Goal: Task Accomplishment & Management: Use online tool/utility

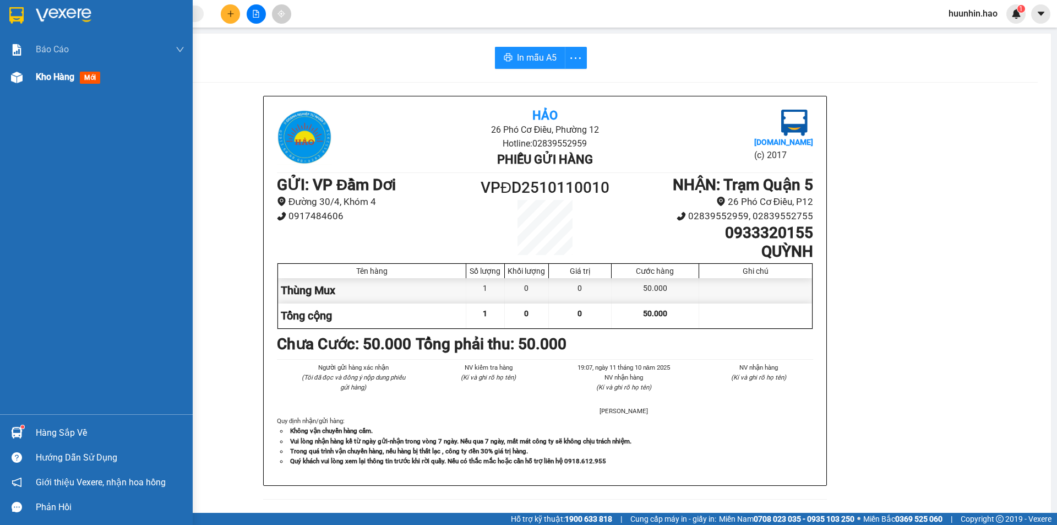
click at [48, 84] on div "Kho hàng mới" at bounding box center [70, 77] width 69 height 14
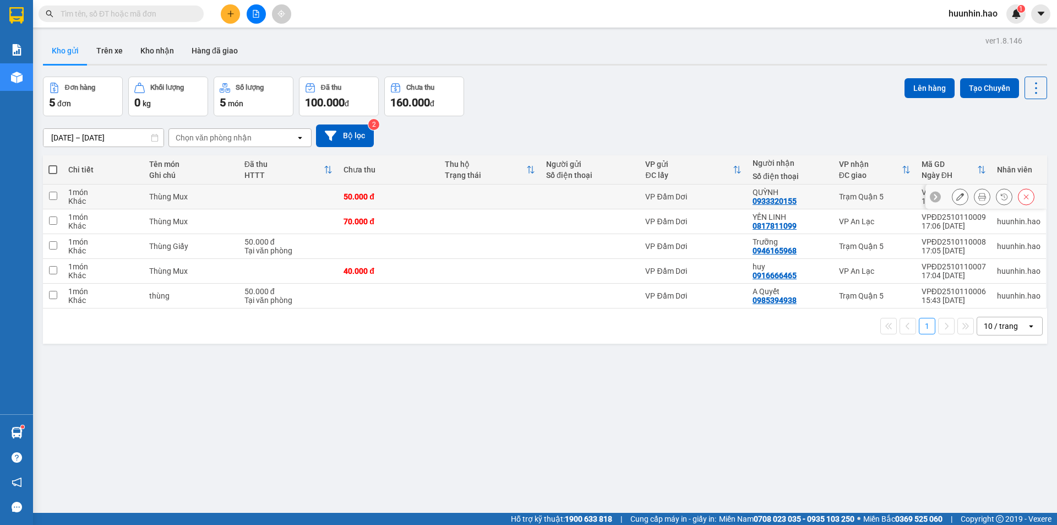
click at [956, 200] on icon at bounding box center [960, 197] width 8 height 8
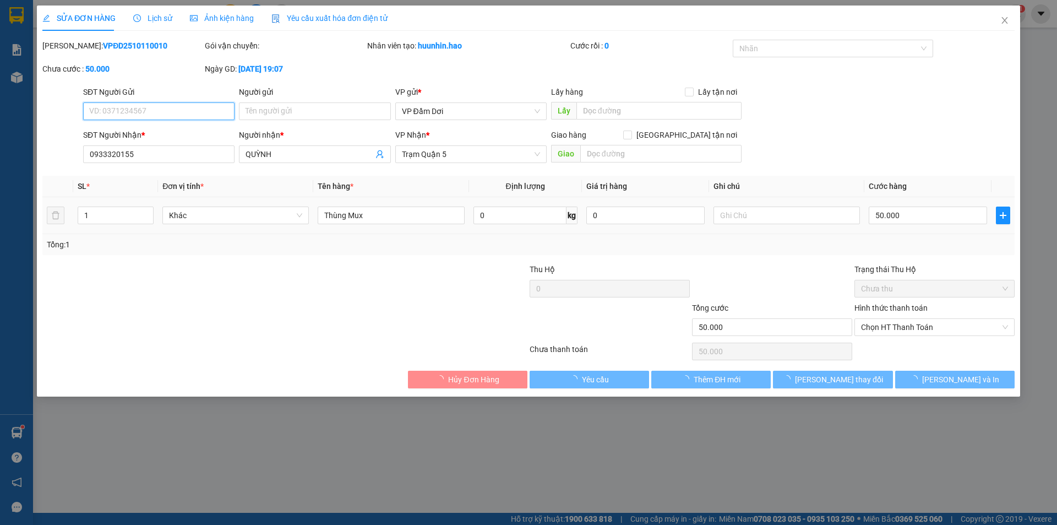
type input "0933320155"
type input "QUỲNH"
type input "50.000"
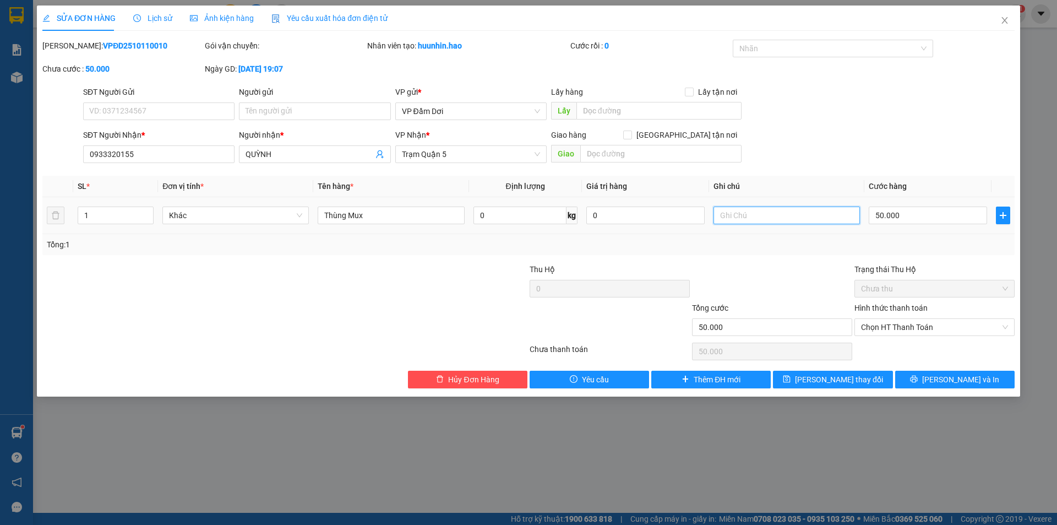
click at [802, 217] on input "text" at bounding box center [787, 215] width 146 height 18
type input "PH10"
click at [849, 378] on span "[PERSON_NAME] thay đổi" at bounding box center [839, 379] width 88 height 12
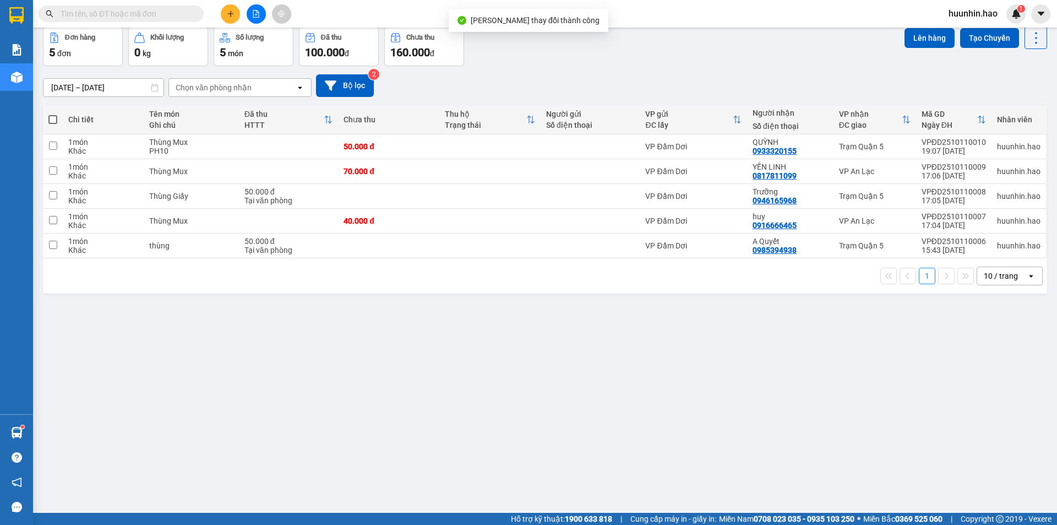
scroll to position [51, 0]
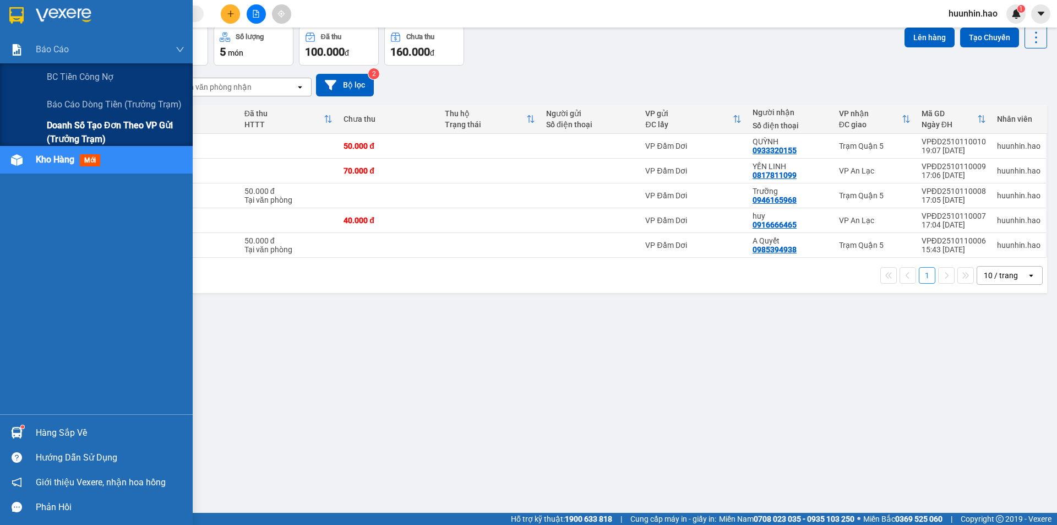
drag, startPoint x: 50, startPoint y: 100, endPoint x: 177, endPoint y: 118, distance: 128.6
click at [51, 100] on span "Báo cáo dòng tiền (trưởng trạm)" at bounding box center [114, 104] width 135 height 14
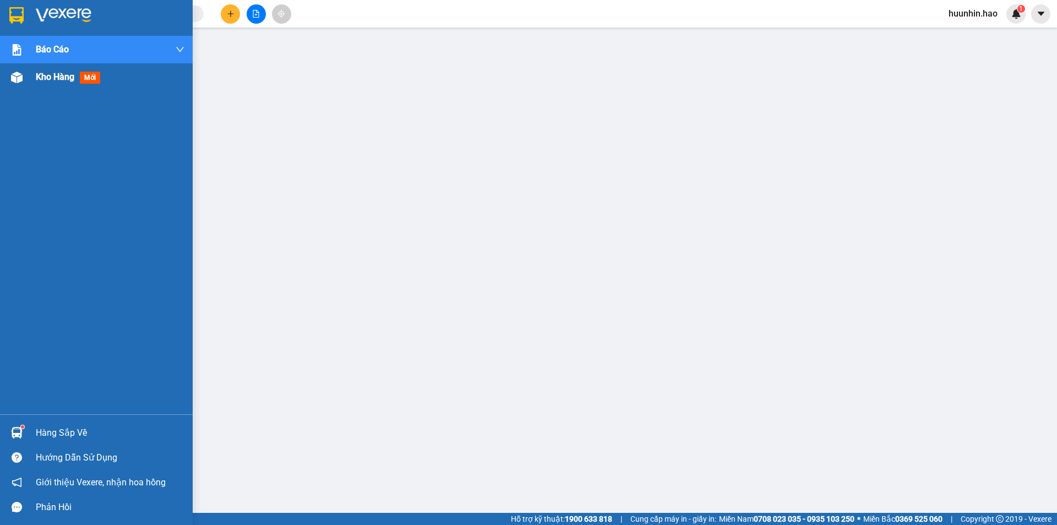
click at [30, 81] on div "Kho hàng mới" at bounding box center [96, 77] width 193 height 28
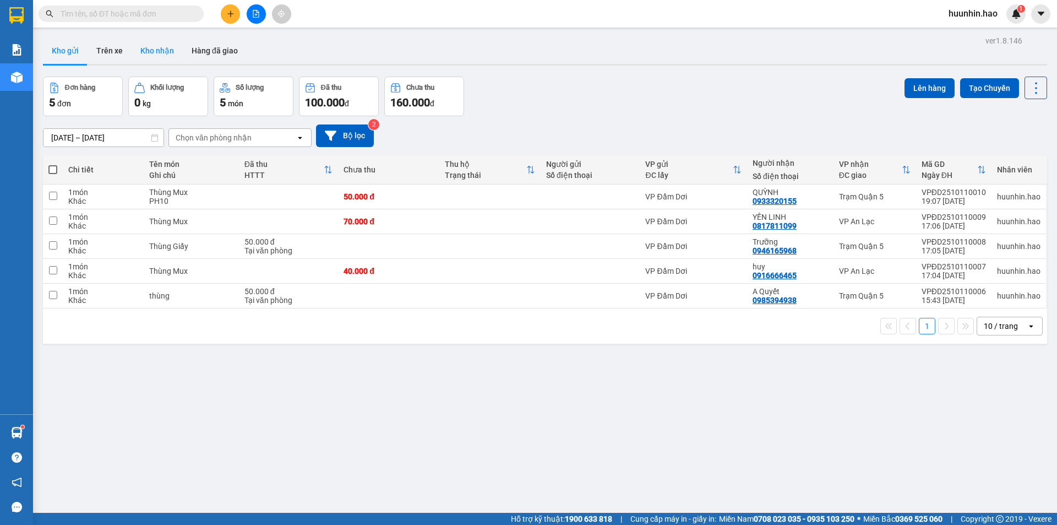
click at [167, 48] on button "Kho nhận" at bounding box center [157, 50] width 51 height 26
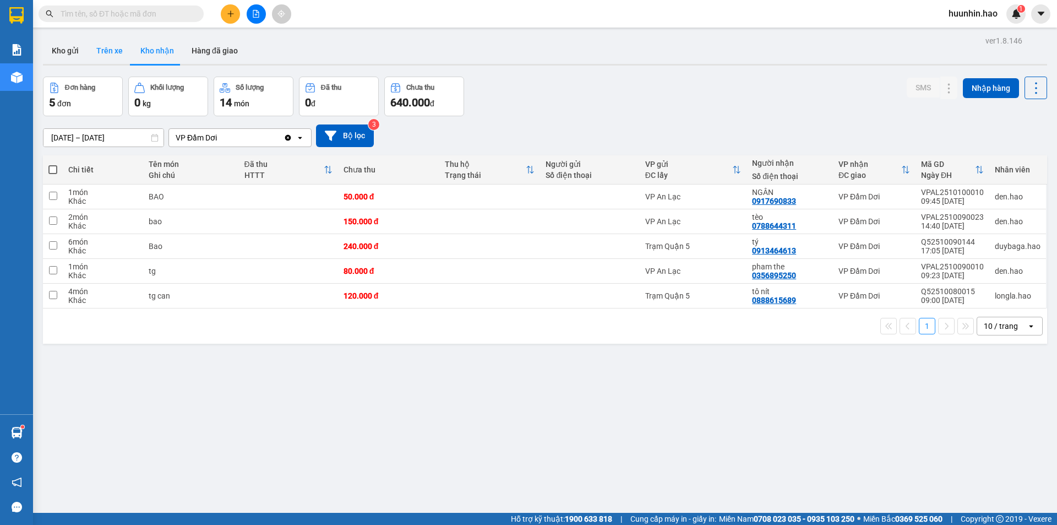
click at [102, 47] on button "Trên xe" at bounding box center [110, 50] width 44 height 26
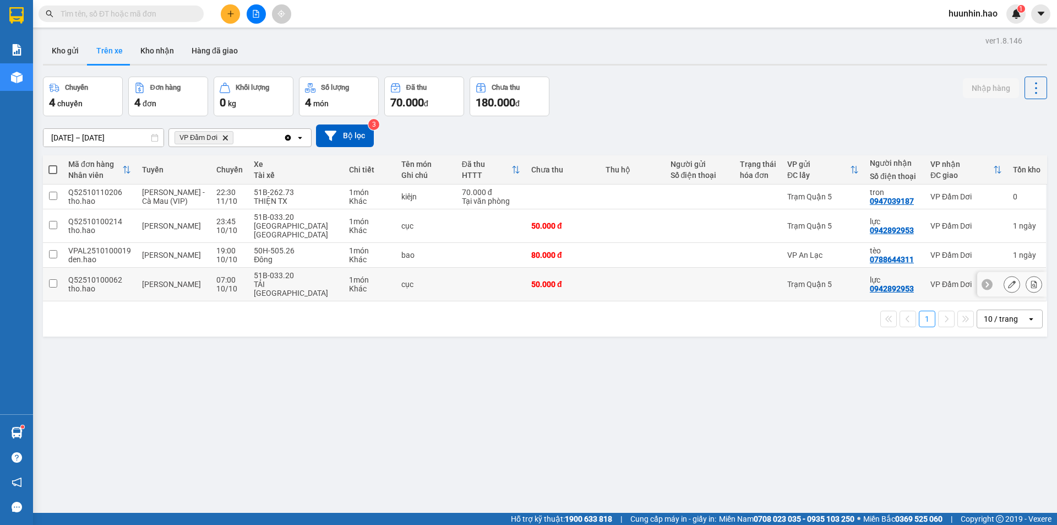
click at [600, 273] on td at bounding box center [632, 285] width 65 height 34
checkbox input "true"
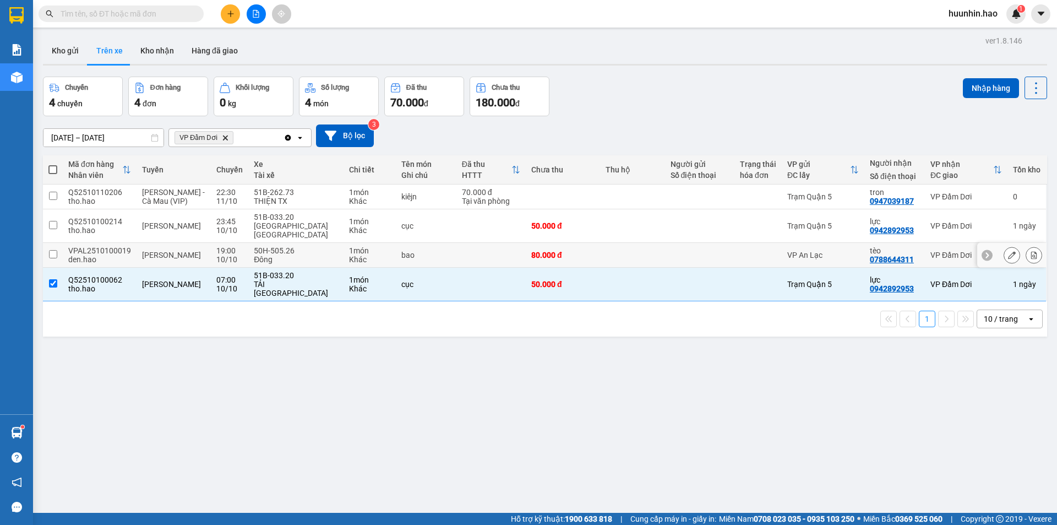
click at [600, 243] on td at bounding box center [632, 255] width 65 height 25
checkbox input "true"
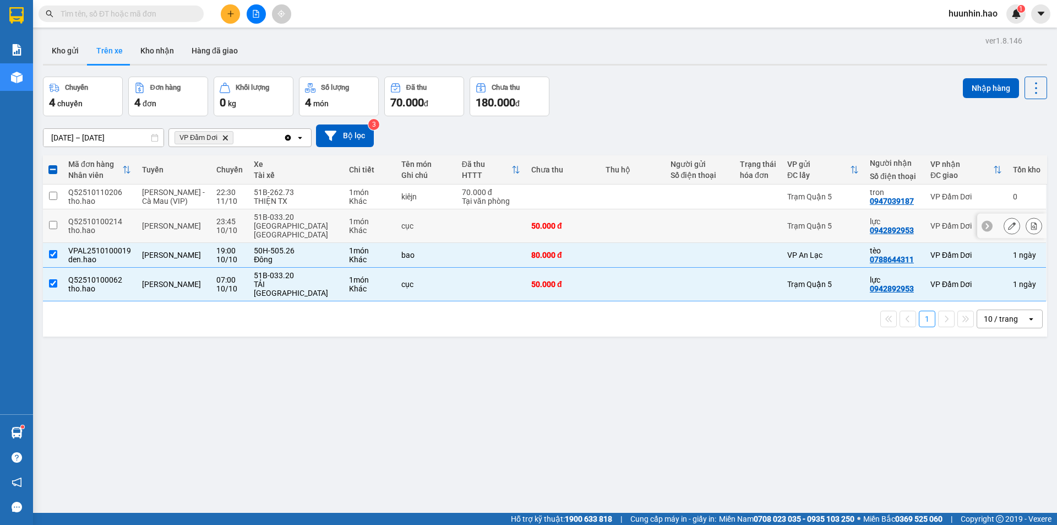
click at [600, 222] on td at bounding box center [632, 226] width 65 height 34
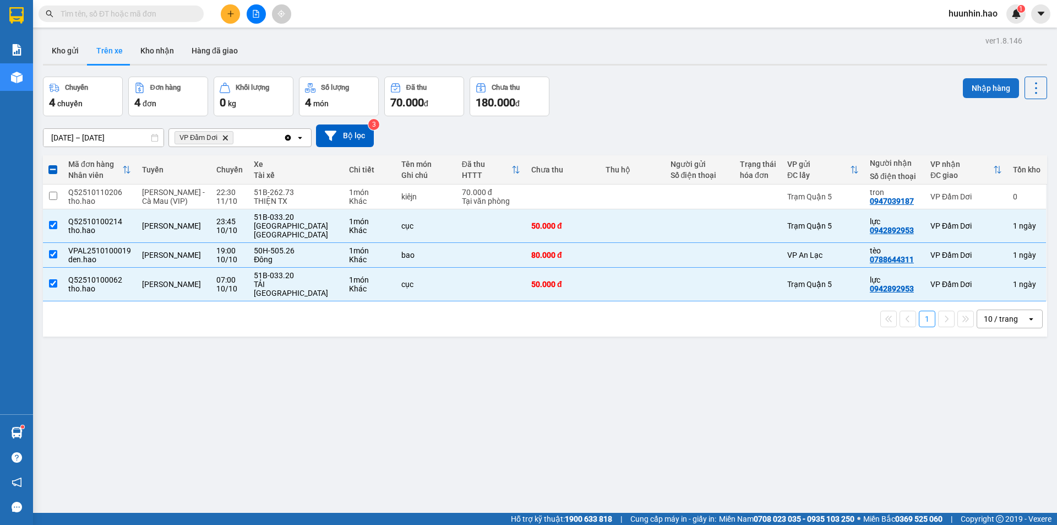
click at [982, 84] on button "Nhập hàng" at bounding box center [991, 88] width 56 height 20
checkbox input "false"
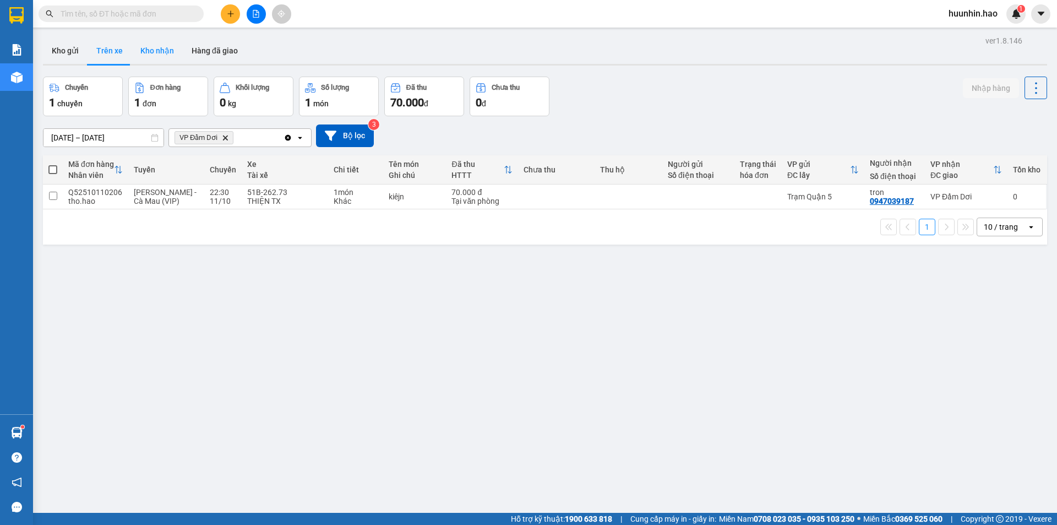
click at [147, 37] on button "Kho nhận" at bounding box center [157, 50] width 51 height 26
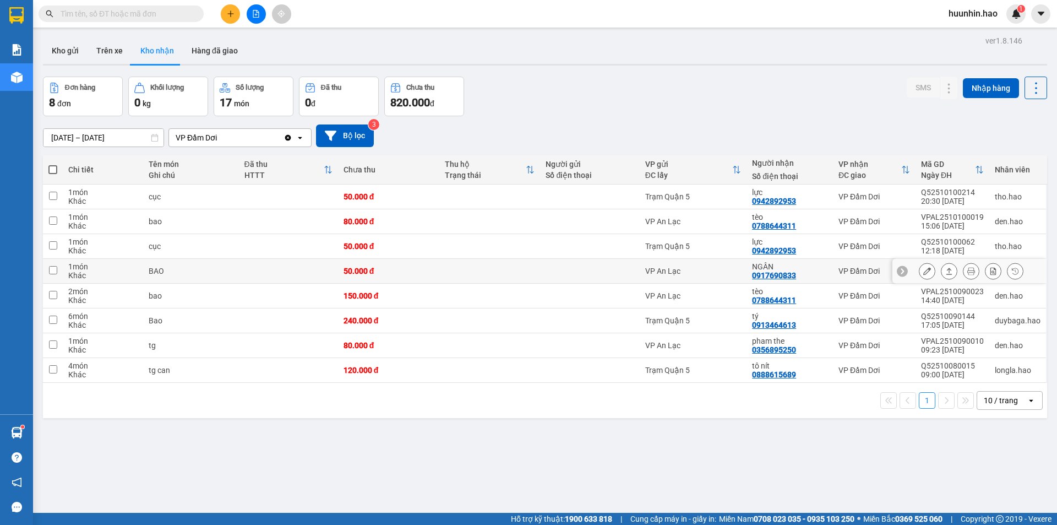
click at [945, 274] on icon at bounding box center [949, 271] width 8 height 8
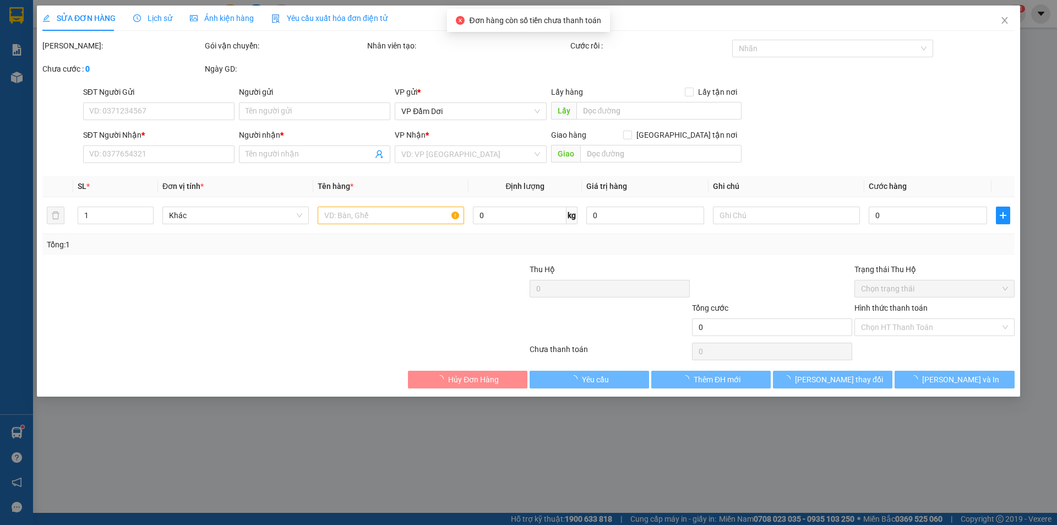
type input "0917690833"
type input "NGÂN"
type input "50.000"
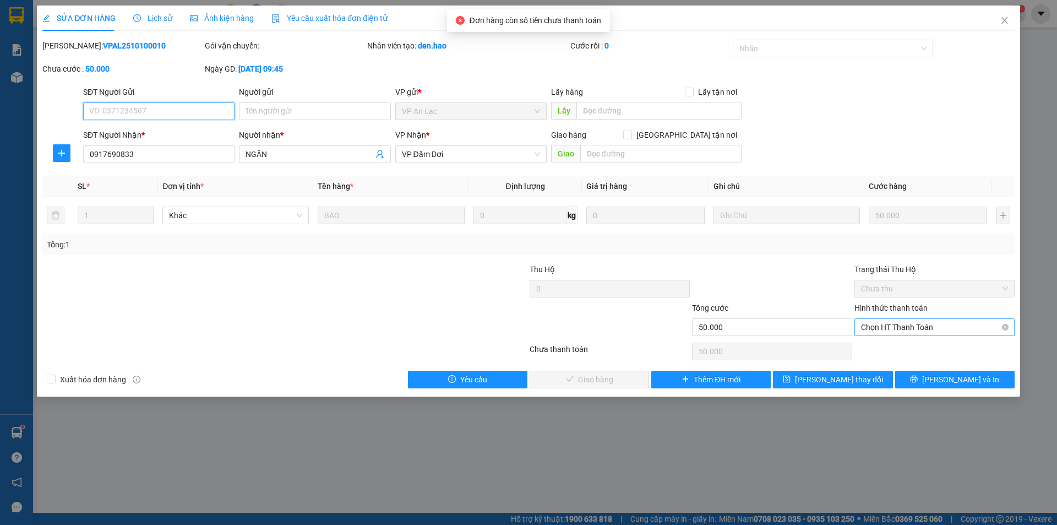
click at [957, 335] on span "Chọn HT Thanh Toán" at bounding box center [934, 327] width 147 height 17
drag, startPoint x: 939, startPoint y: 353, endPoint x: 920, endPoint y: 354, distance: 19.3
click at [939, 352] on div "Tại văn phòng" at bounding box center [934, 350] width 147 height 12
type input "0"
click at [577, 382] on span "[PERSON_NAME] và Giao hàng" at bounding box center [604, 379] width 106 height 12
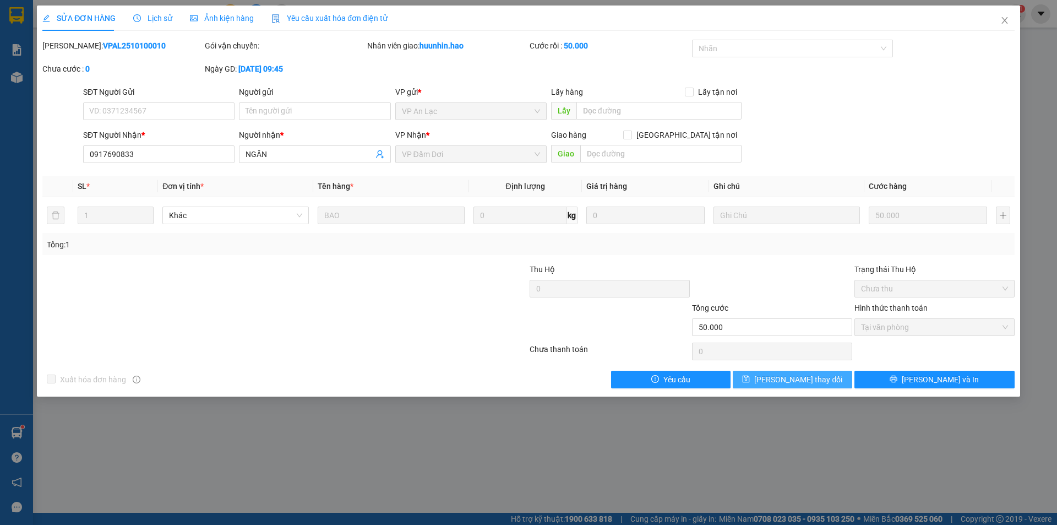
click at [792, 376] on span "[PERSON_NAME] thay đổi" at bounding box center [798, 379] width 88 height 12
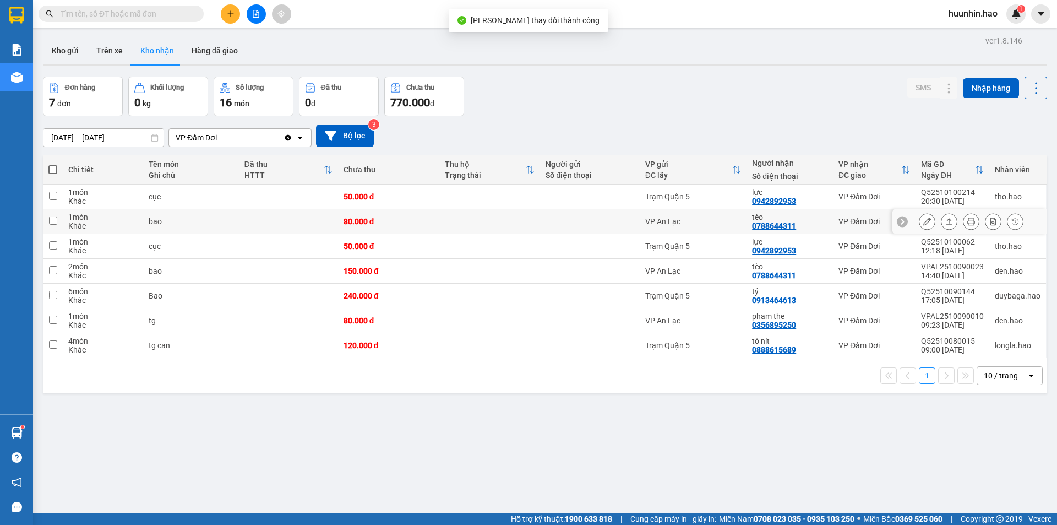
click at [967, 225] on icon at bounding box center [971, 221] width 8 height 8
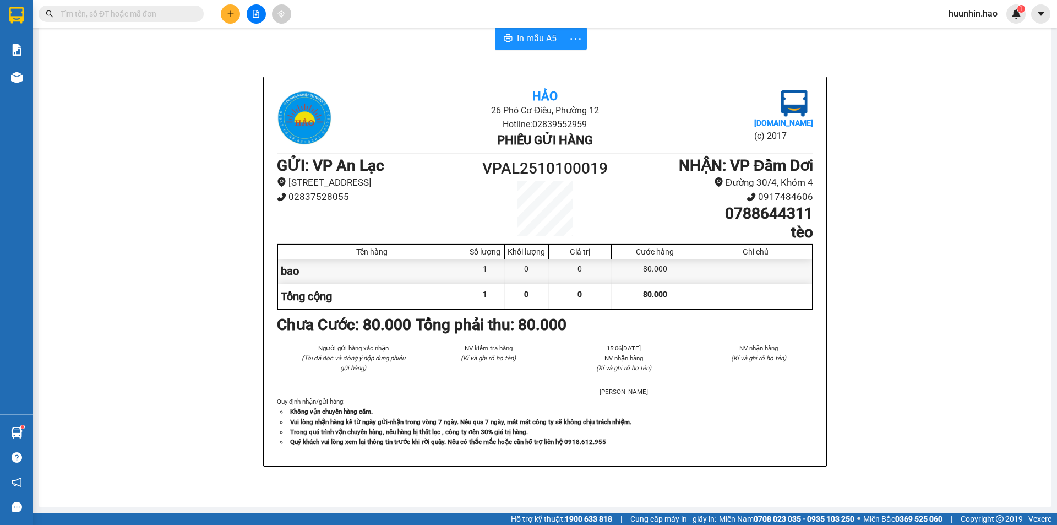
scroll to position [46, 0]
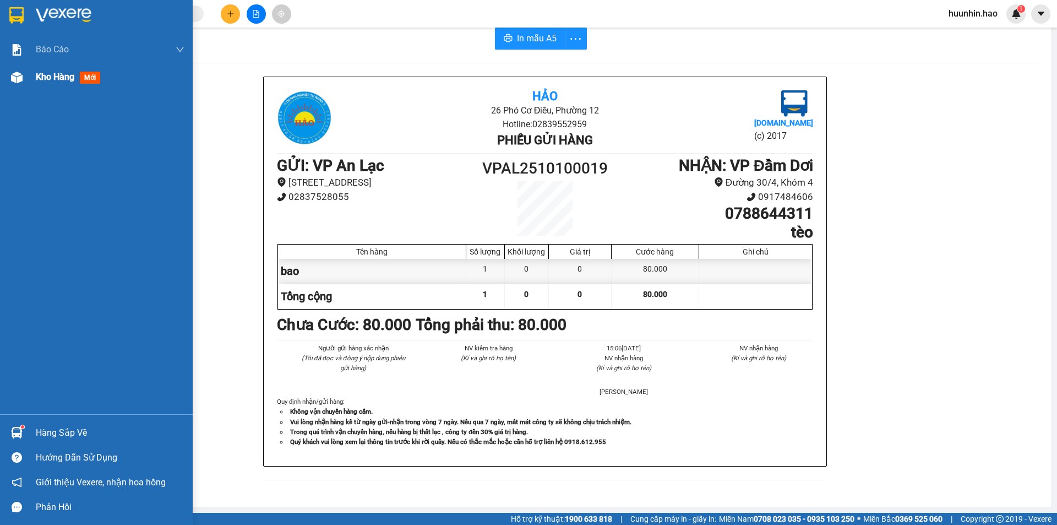
click at [71, 75] on span "Kho hàng" at bounding box center [55, 77] width 39 height 10
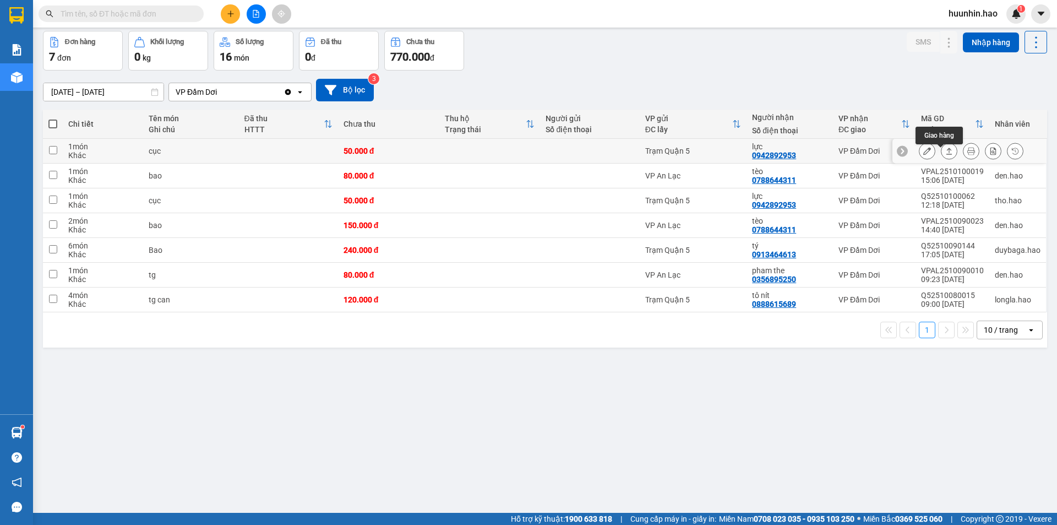
click at [945, 154] on icon at bounding box center [949, 151] width 8 height 8
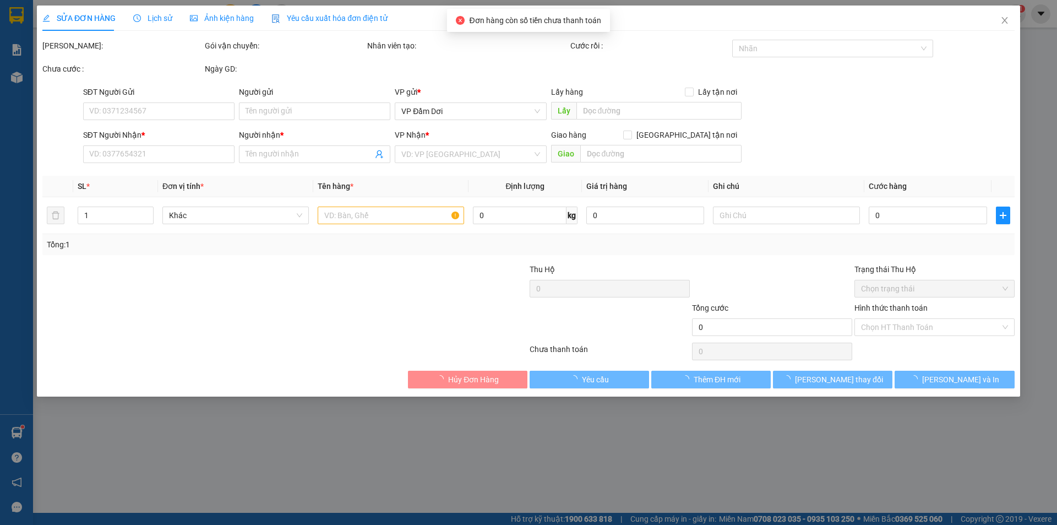
type input "0942892953"
type input "lực"
type input "50.000"
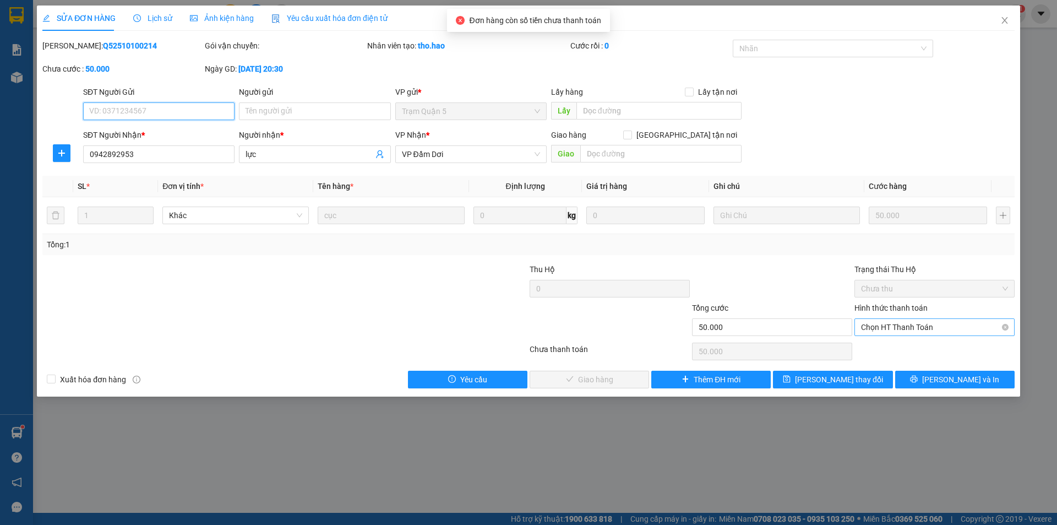
click at [919, 327] on span "Chọn HT Thanh Toán" at bounding box center [934, 327] width 147 height 17
click at [913, 346] on div "Tại văn phòng" at bounding box center [934, 350] width 147 height 12
type input "0"
click at [630, 376] on button "[PERSON_NAME] và Giao hàng" at bounding box center [589, 380] width 119 height 18
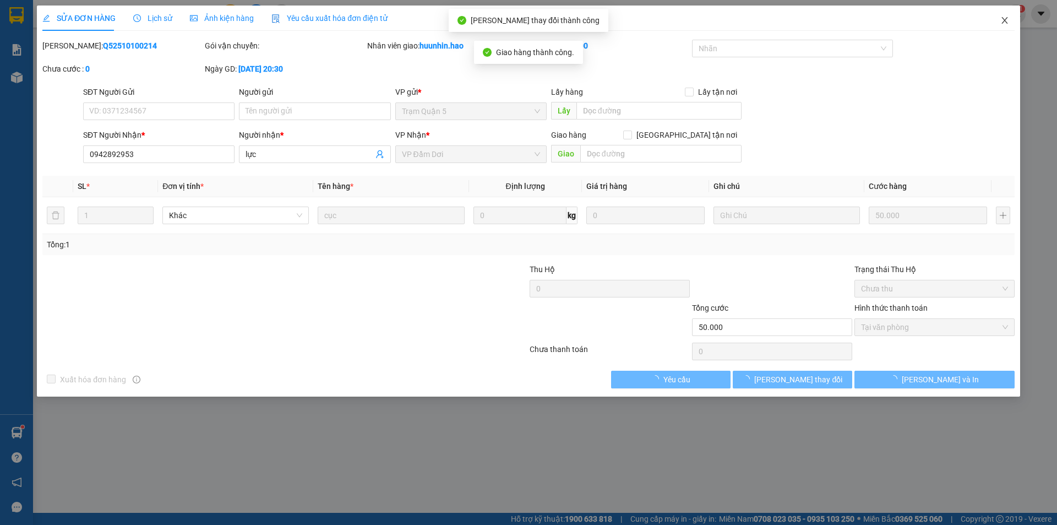
click at [1008, 15] on span "Close" at bounding box center [1004, 21] width 31 height 31
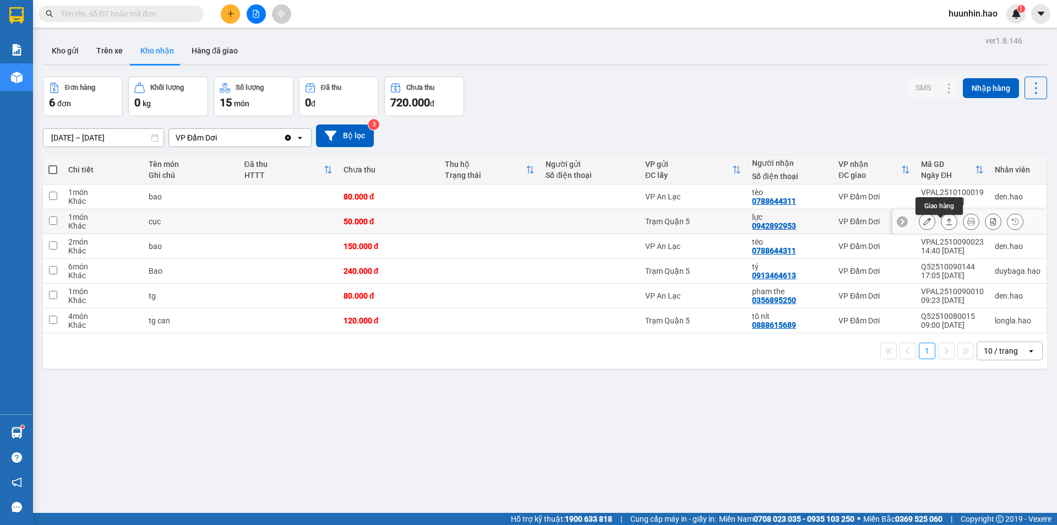
click at [947, 224] on icon at bounding box center [950, 221] width 6 height 7
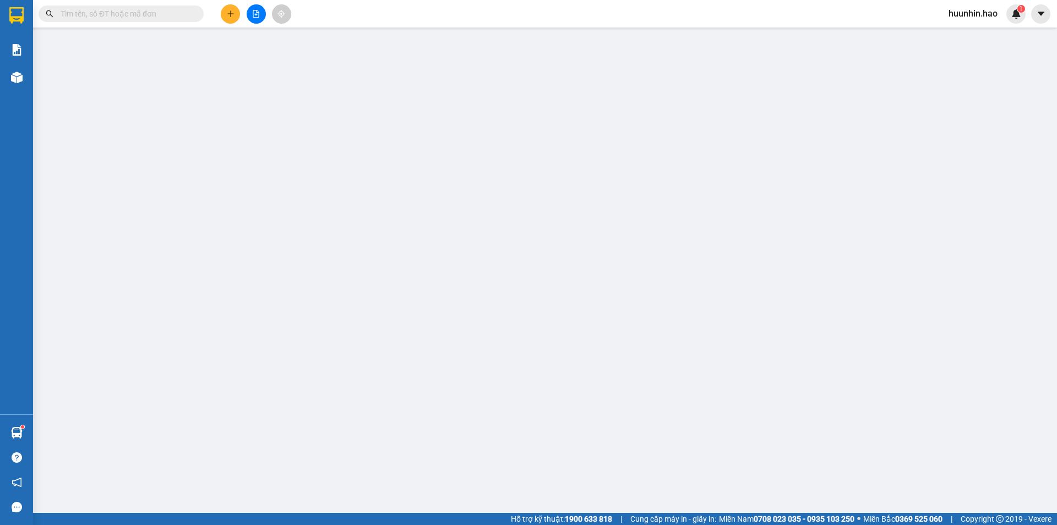
type input "0942892953"
type input "lực"
type input "50.000"
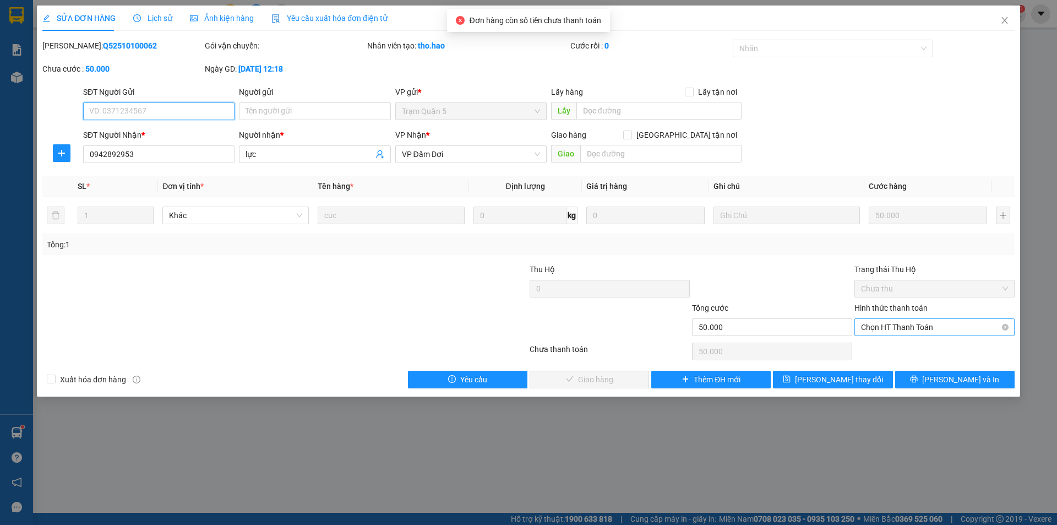
click at [891, 328] on span "Chọn HT Thanh Toán" at bounding box center [934, 327] width 147 height 17
click at [890, 331] on span "Chọn HT Thanh Toán" at bounding box center [934, 327] width 147 height 17
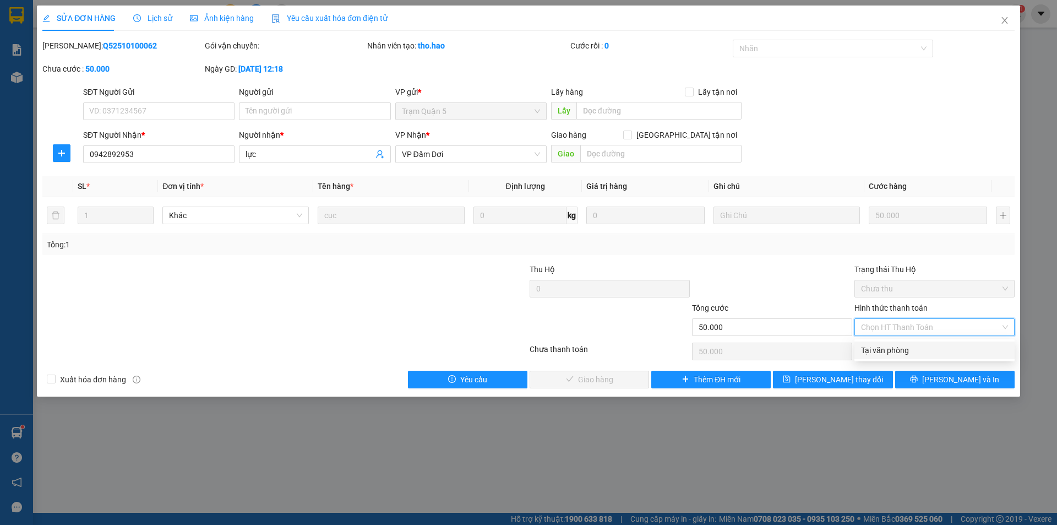
click at [880, 357] on div "Tại văn phòng" at bounding box center [935, 350] width 160 height 18
type input "0"
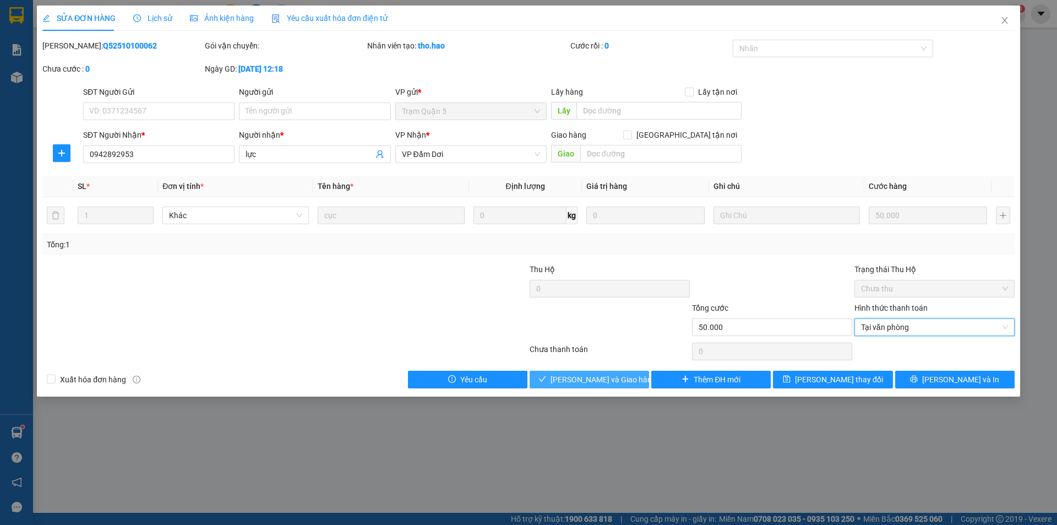
click at [564, 371] on button "[PERSON_NAME] và Giao hàng" at bounding box center [589, 380] width 119 height 18
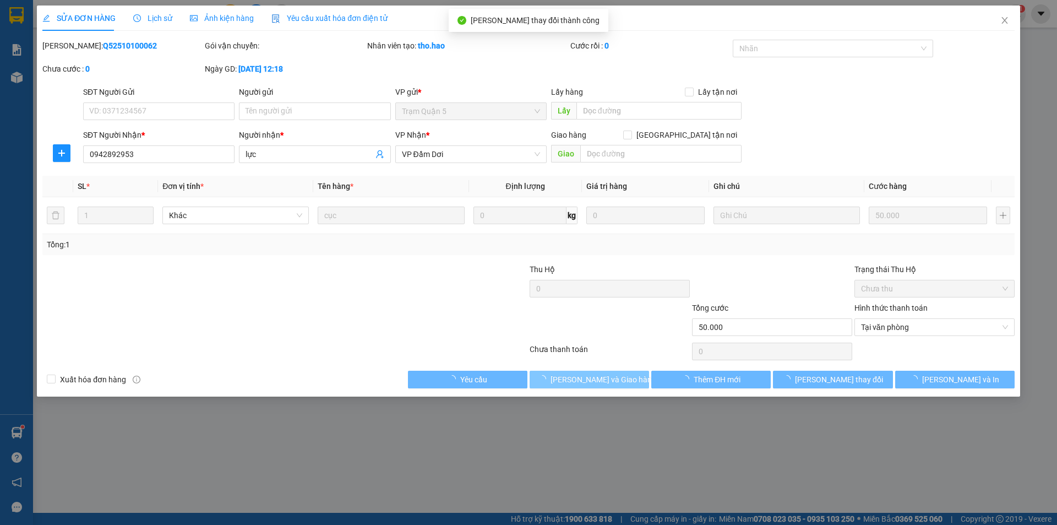
click at [551, 374] on span "button" at bounding box center [545, 379] width 12 height 12
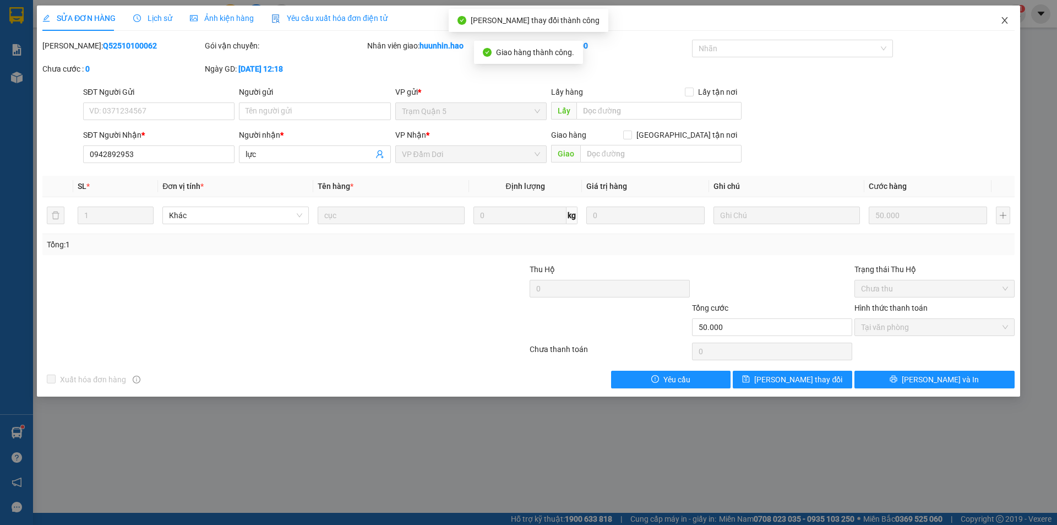
click at [1000, 19] on icon "close" at bounding box center [1004, 20] width 9 height 9
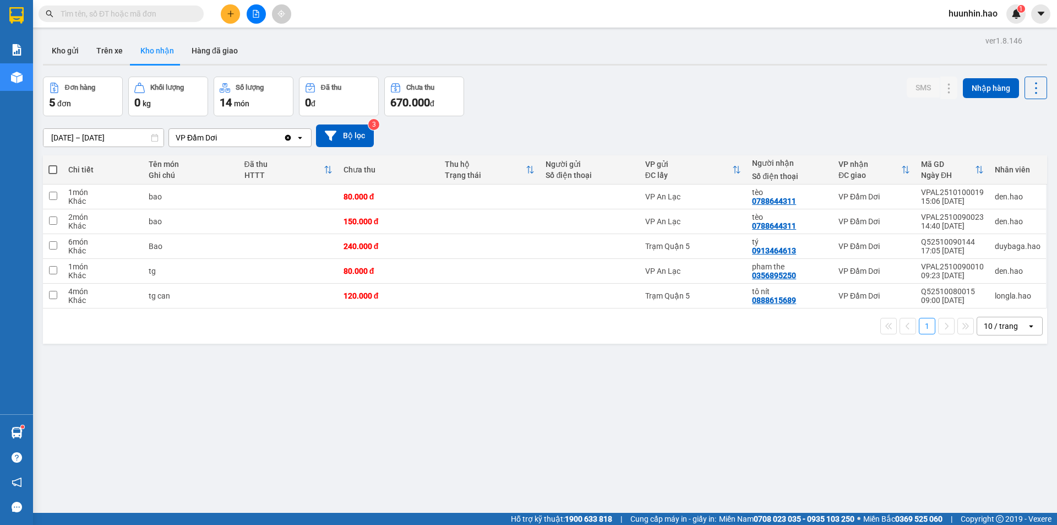
click at [1016, 334] on div "10 / trang" at bounding box center [1002, 326] width 50 height 18
click at [990, 460] on div "100 / trang" at bounding box center [1002, 453] width 66 height 20
click at [130, 139] on input "[DATE] – [DATE]" at bounding box center [103, 138] width 120 height 18
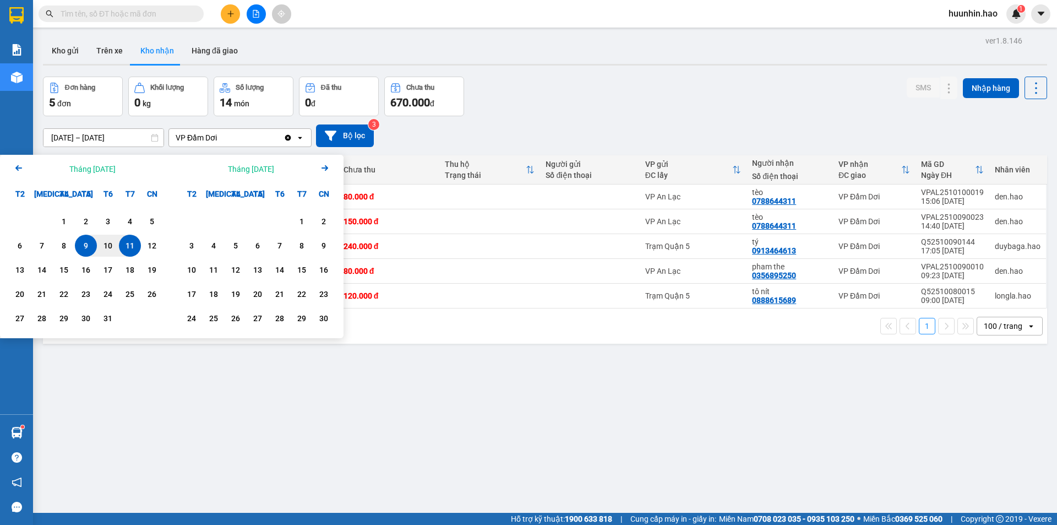
click at [26, 171] on div "Arrow Left Tháng [DATE]" at bounding box center [86, 169] width 172 height 28
click at [15, 167] on icon "Arrow Left" at bounding box center [18, 167] width 13 height 13
click at [23, 223] on div "1" at bounding box center [19, 221] width 15 height 13
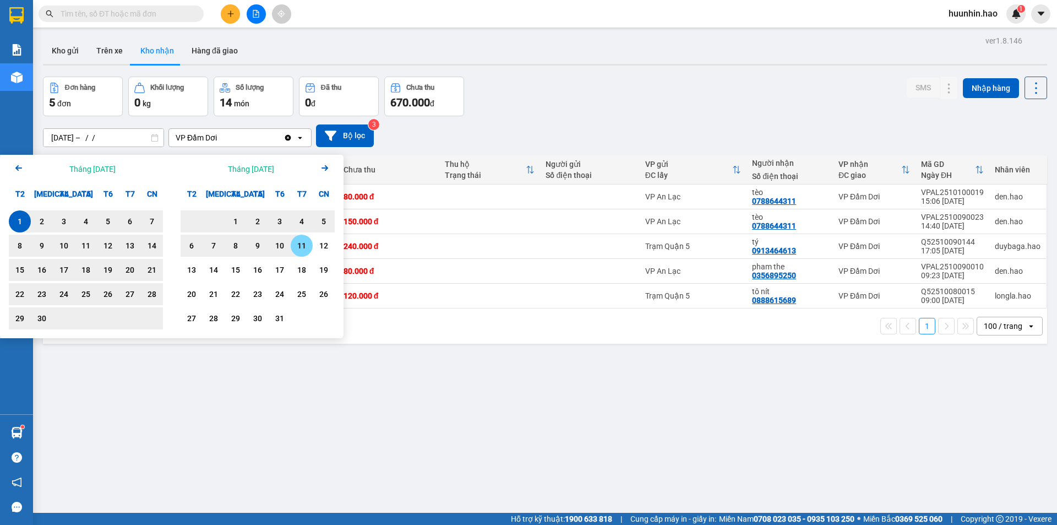
click at [299, 251] on div "11" at bounding box center [301, 245] width 15 height 13
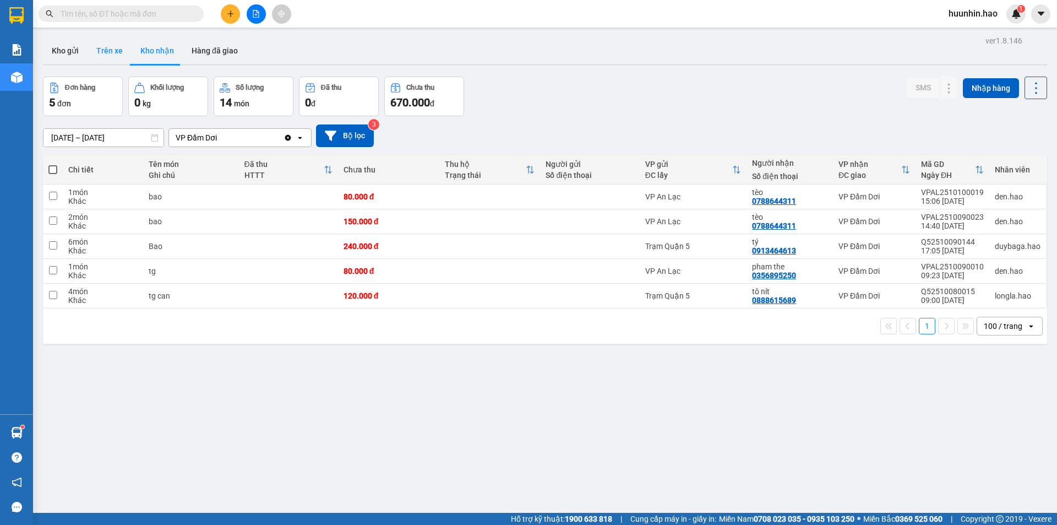
click at [124, 52] on button "Trên xe" at bounding box center [110, 50] width 44 height 26
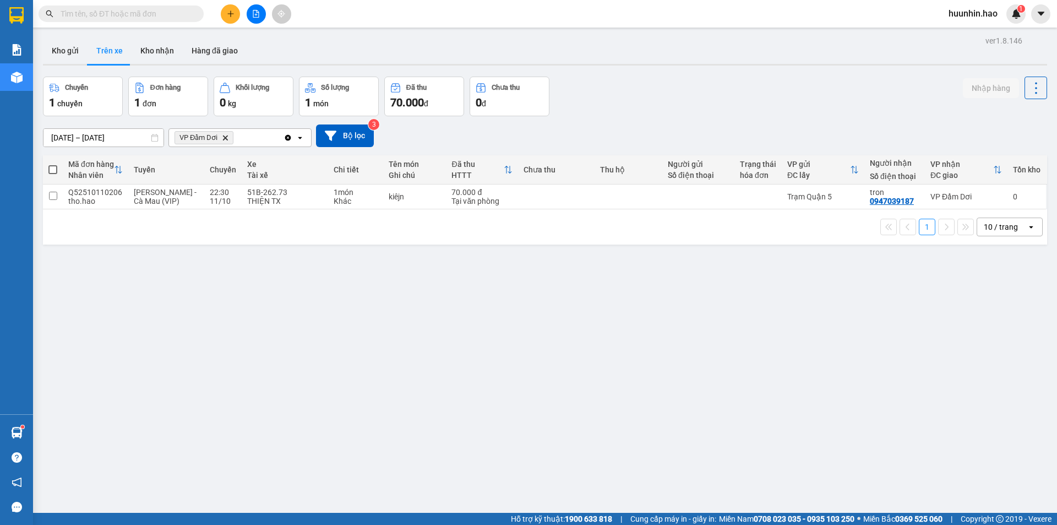
click at [124, 143] on input "[DATE] – [DATE]" at bounding box center [103, 138] width 120 height 18
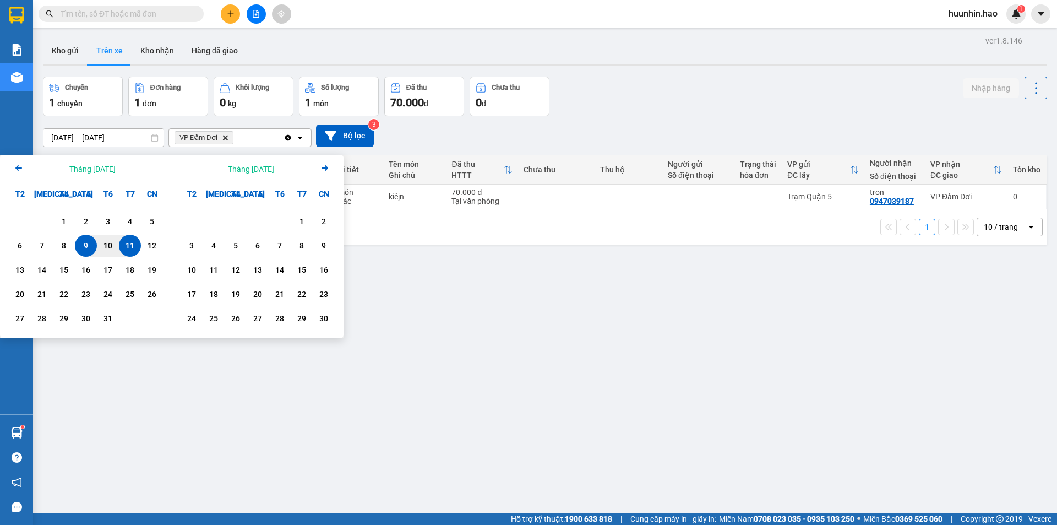
click at [19, 165] on icon "Arrow Left" at bounding box center [18, 167] width 13 height 13
click at [28, 224] on div "1" at bounding box center [20, 221] width 22 height 22
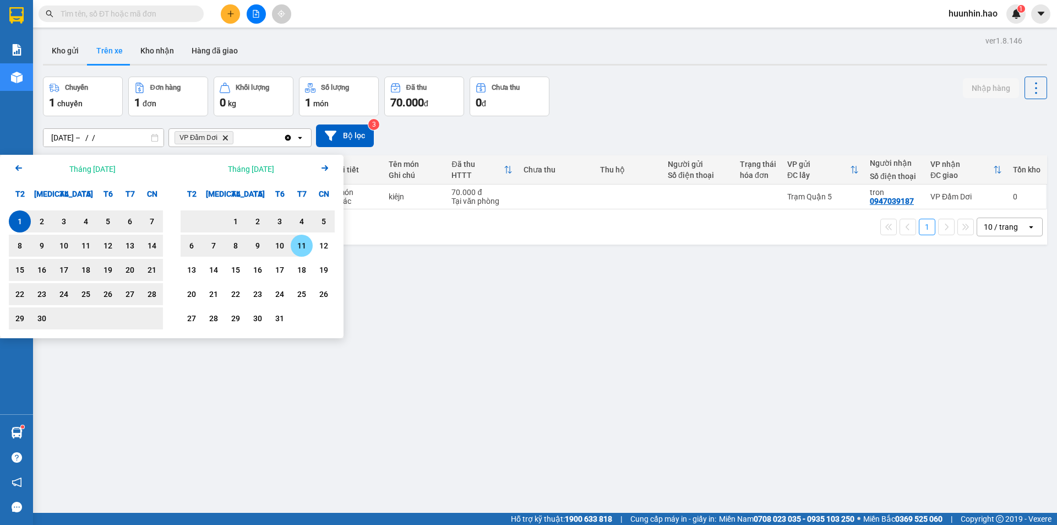
click at [306, 247] on div "11" at bounding box center [301, 245] width 15 height 13
type input "[DATE] – [DATE]"
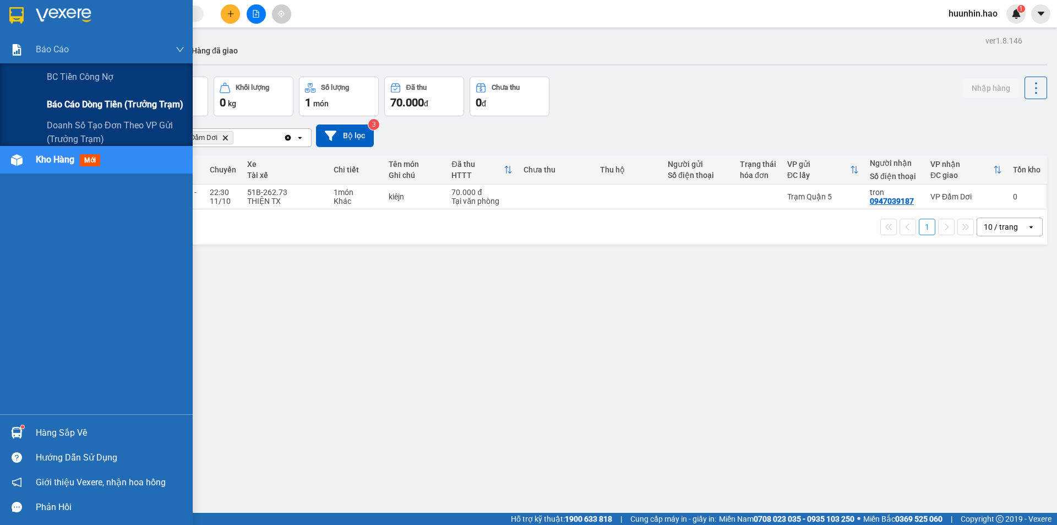
click at [88, 101] on span "Báo cáo dòng tiền (trưởng trạm)" at bounding box center [115, 104] width 137 height 14
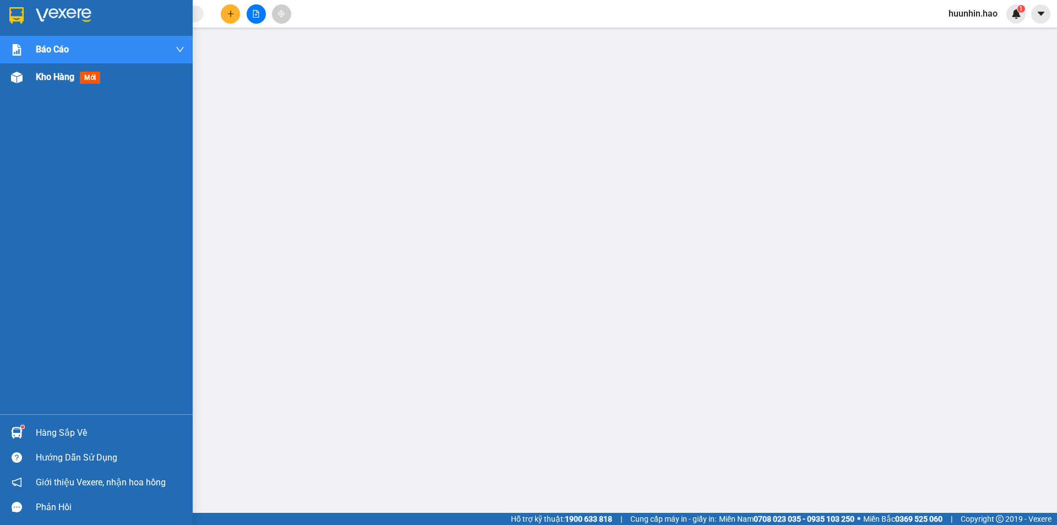
click at [28, 76] on div "Kho hàng mới" at bounding box center [96, 77] width 193 height 28
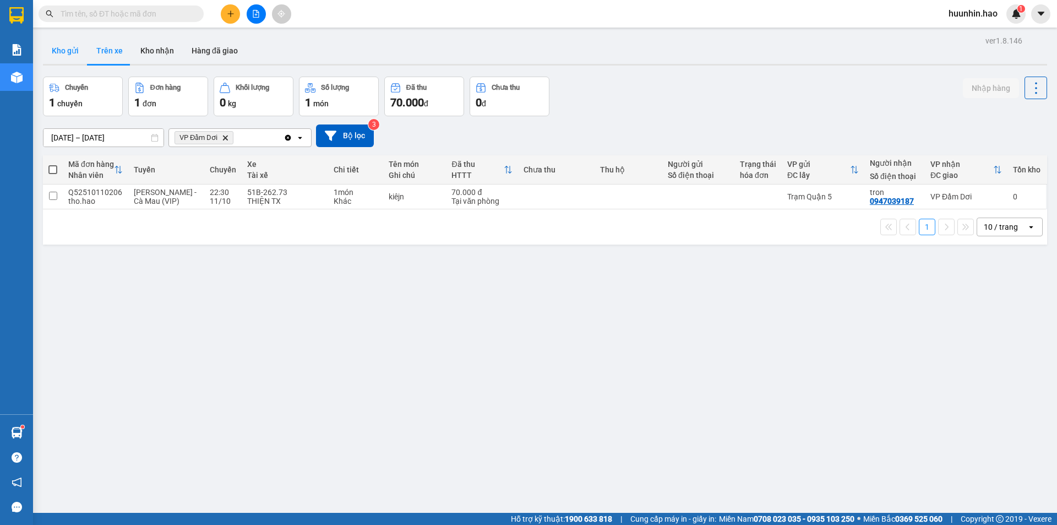
click at [75, 50] on button "Kho gửi" at bounding box center [65, 50] width 45 height 26
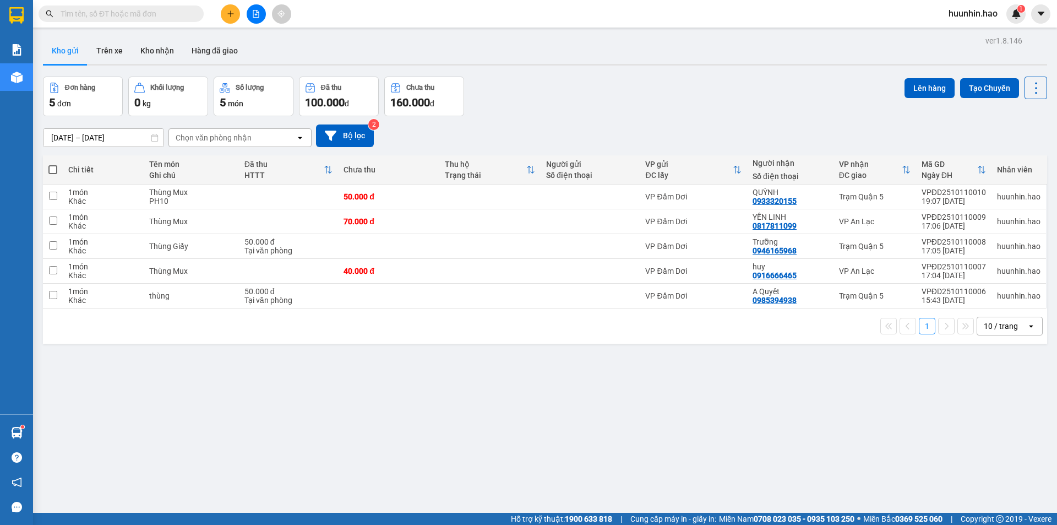
drag, startPoint x: 52, startPoint y: 178, endPoint x: 48, endPoint y: 172, distance: 6.7
click at [50, 174] on span at bounding box center [52, 169] width 9 height 9
click at [53, 164] on input "checkbox" at bounding box center [53, 164] width 0 height 0
checkbox input "true"
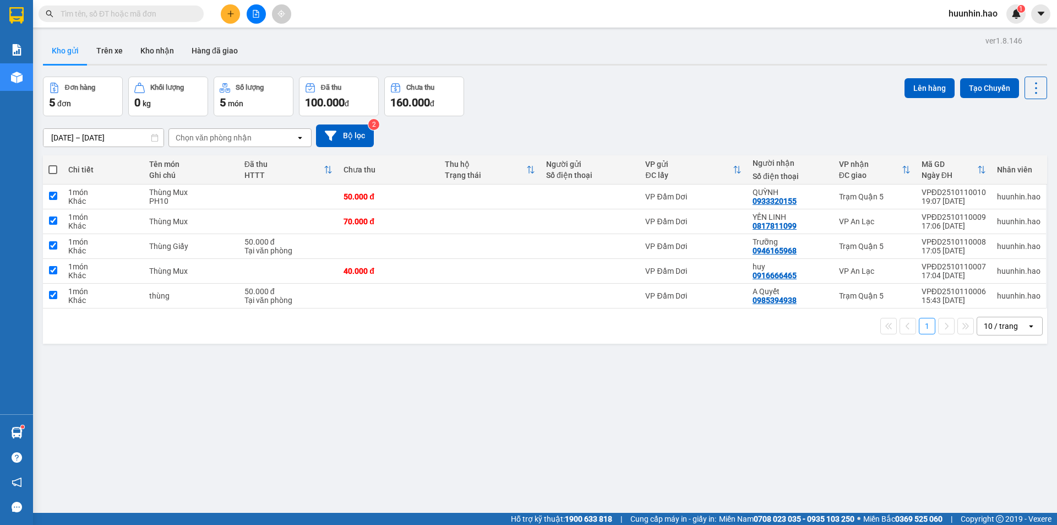
checkbox input "true"
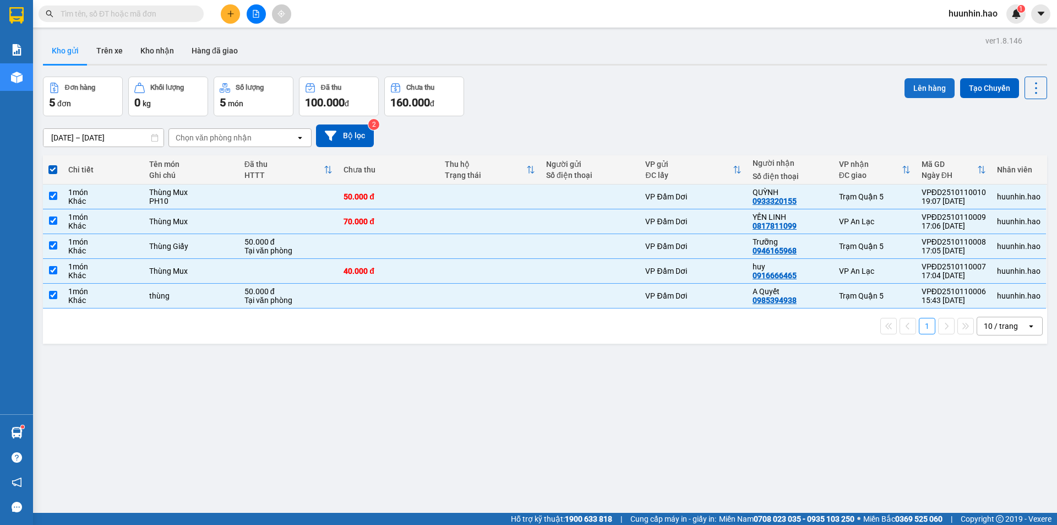
click at [925, 88] on button "Lên hàng" at bounding box center [930, 88] width 50 height 20
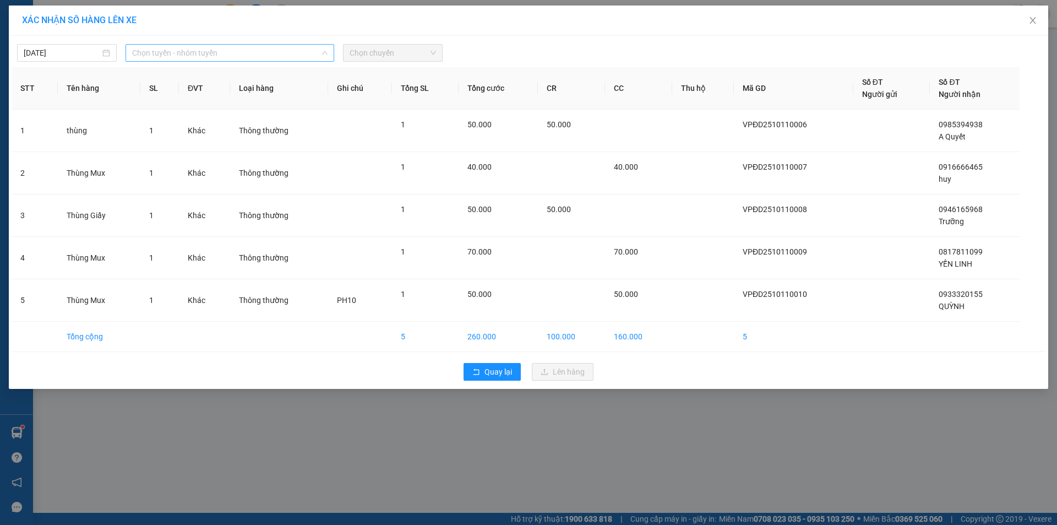
click at [242, 58] on span "Chọn tuyến - nhóm tuyến" at bounding box center [229, 53] width 195 height 17
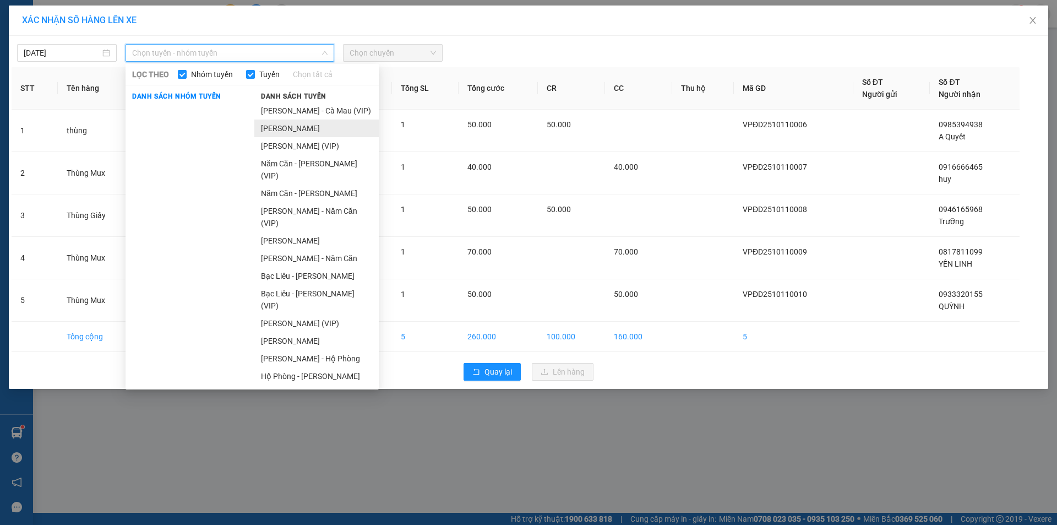
click at [289, 130] on li "[PERSON_NAME]" at bounding box center [316, 128] width 124 height 18
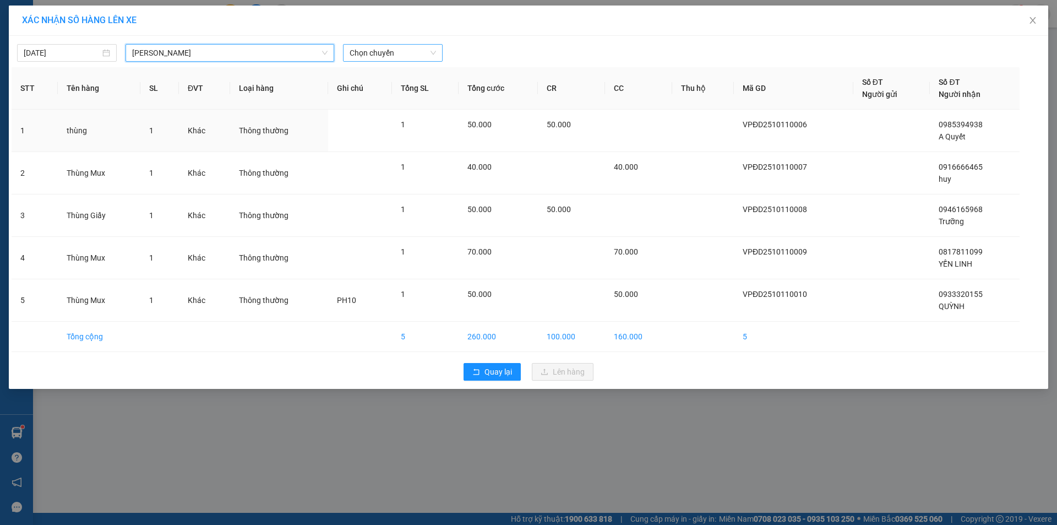
click at [409, 58] on span "Chọn chuyến" at bounding box center [393, 53] width 86 height 17
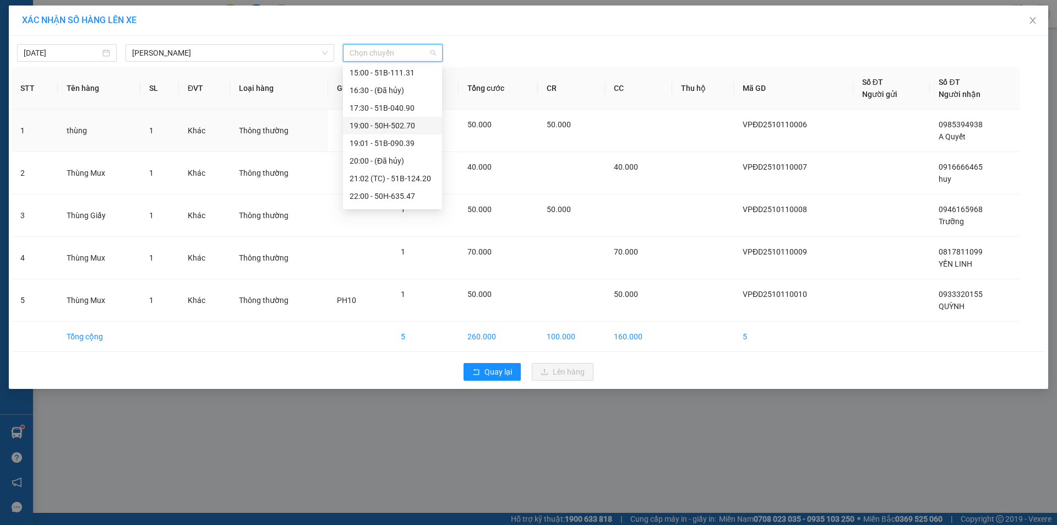
scroll to position [106, 0]
click at [386, 160] on div "22:00 - 50H-635.47" at bounding box center [393, 163] width 86 height 12
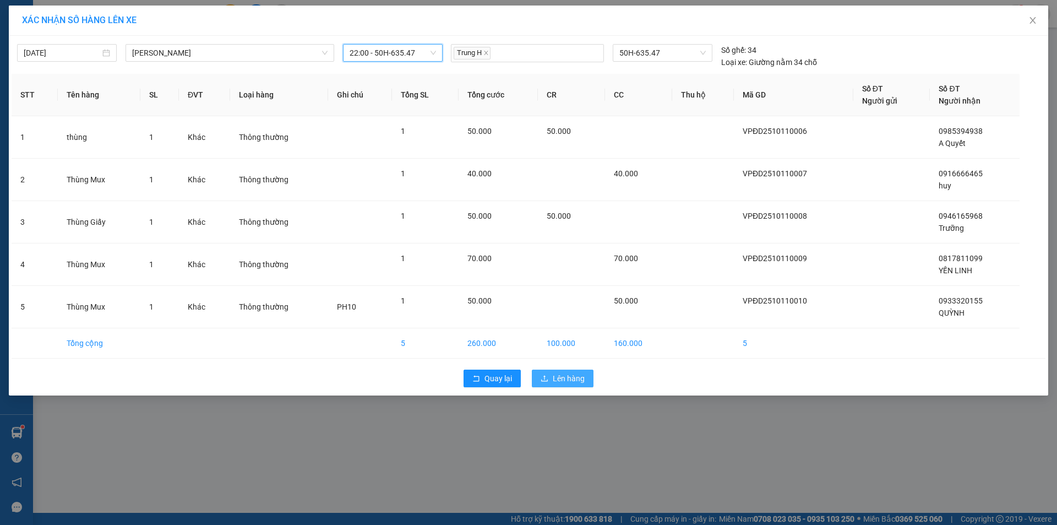
click at [558, 375] on span "Lên hàng" at bounding box center [569, 378] width 32 height 12
